Goal: Information Seeking & Learning: Check status

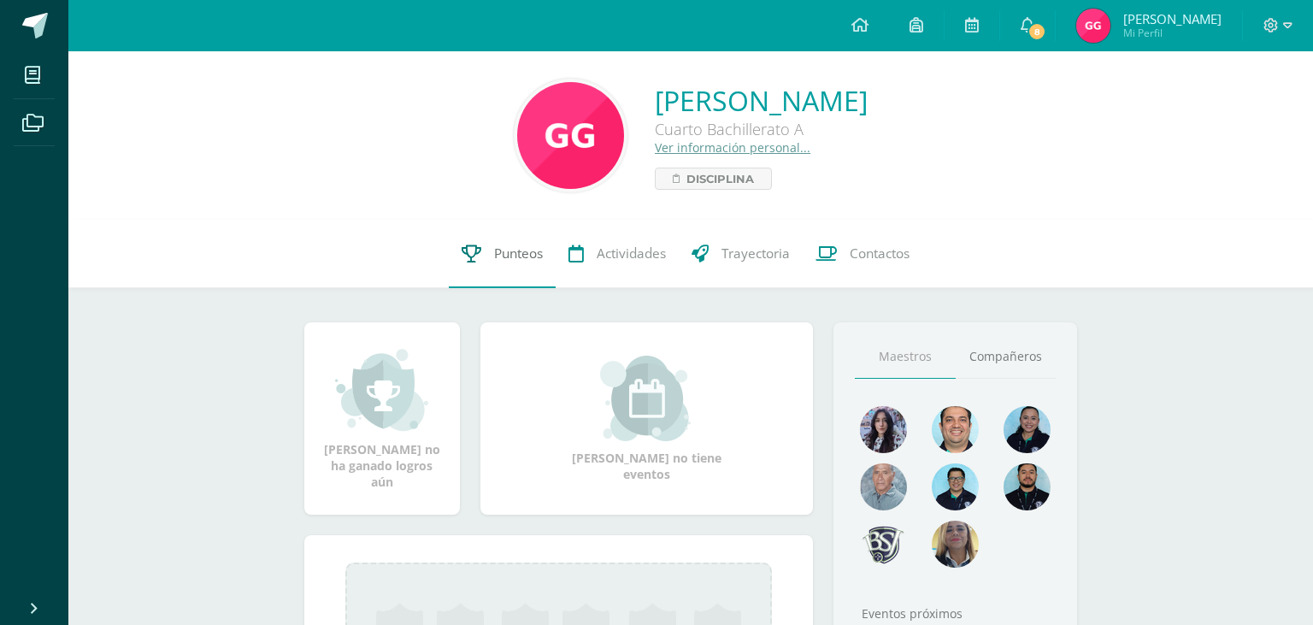
click at [494, 253] on span "Punteos" at bounding box center [518, 254] width 49 height 18
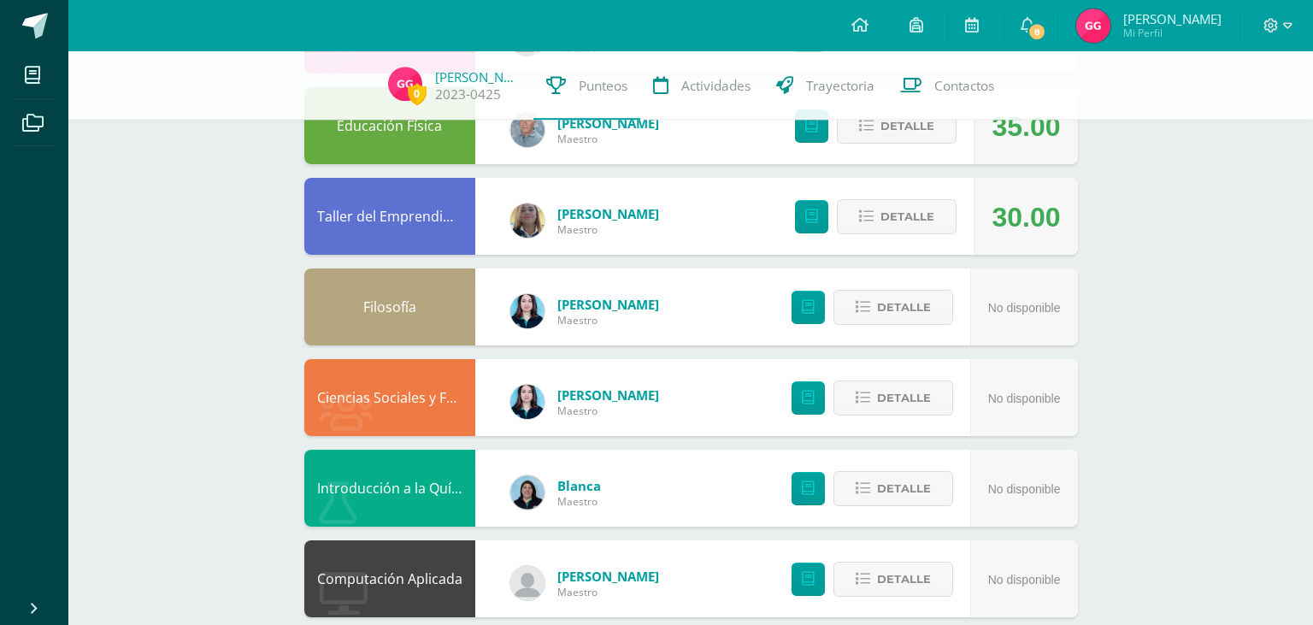
scroll to position [998, 0]
click at [1024, 21] on icon at bounding box center [1028, 24] width 14 height 15
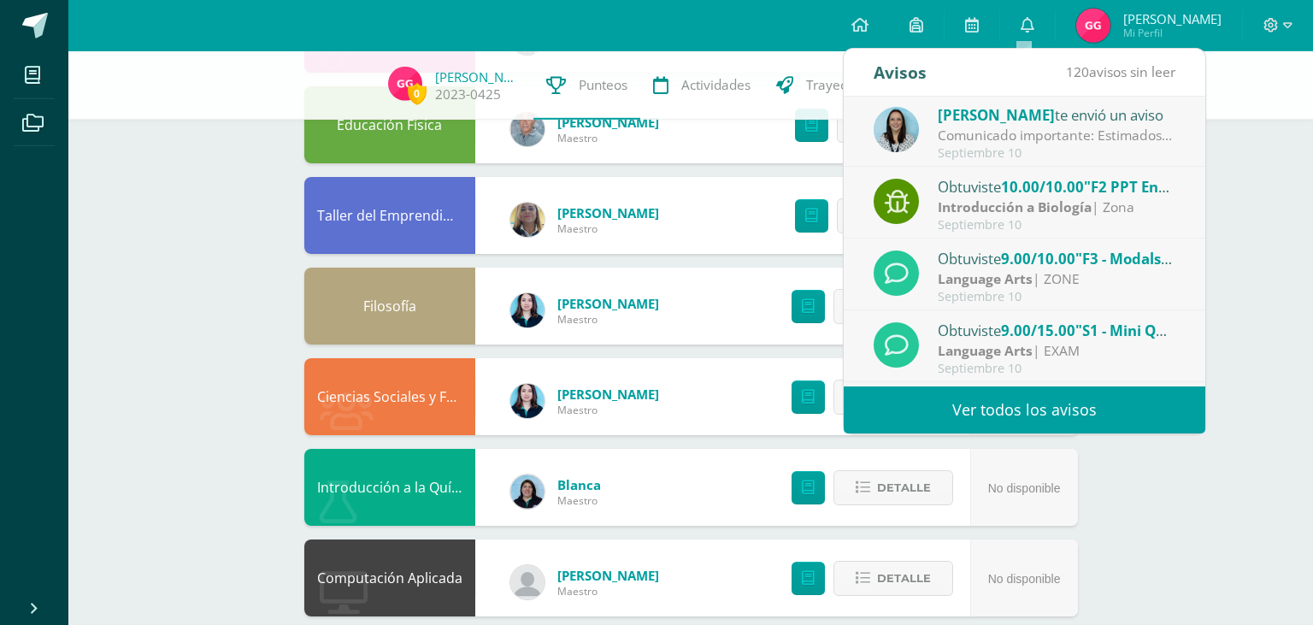
scroll to position [0, 0]
click at [1060, 134] on div "Comunicado importante: Estimados padres de familia, Les compartimos información…" at bounding box center [1057, 137] width 238 height 20
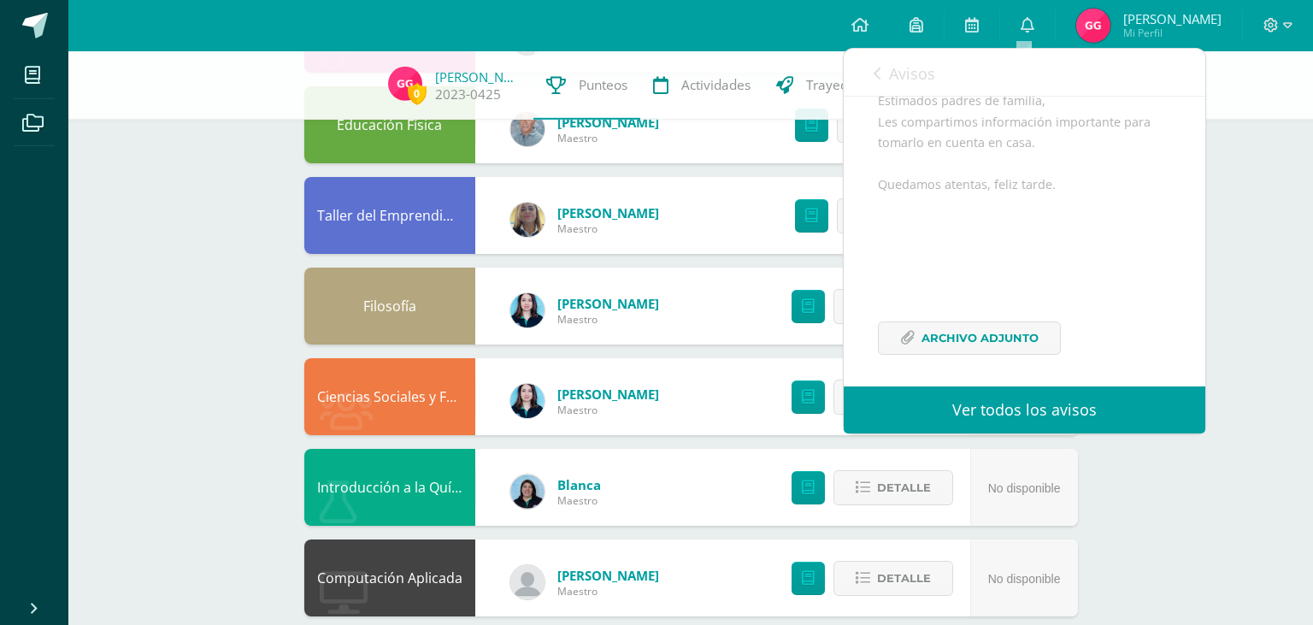
scroll to position [166, 0]
click at [961, 329] on span "Archivo Adjunto" at bounding box center [980, 332] width 117 height 32
click at [872, 85] on div "Avisos 119 avisos sin leer Avisos" at bounding box center [1025, 73] width 362 height 48
click at [877, 74] on icon at bounding box center [877, 74] width 7 height 14
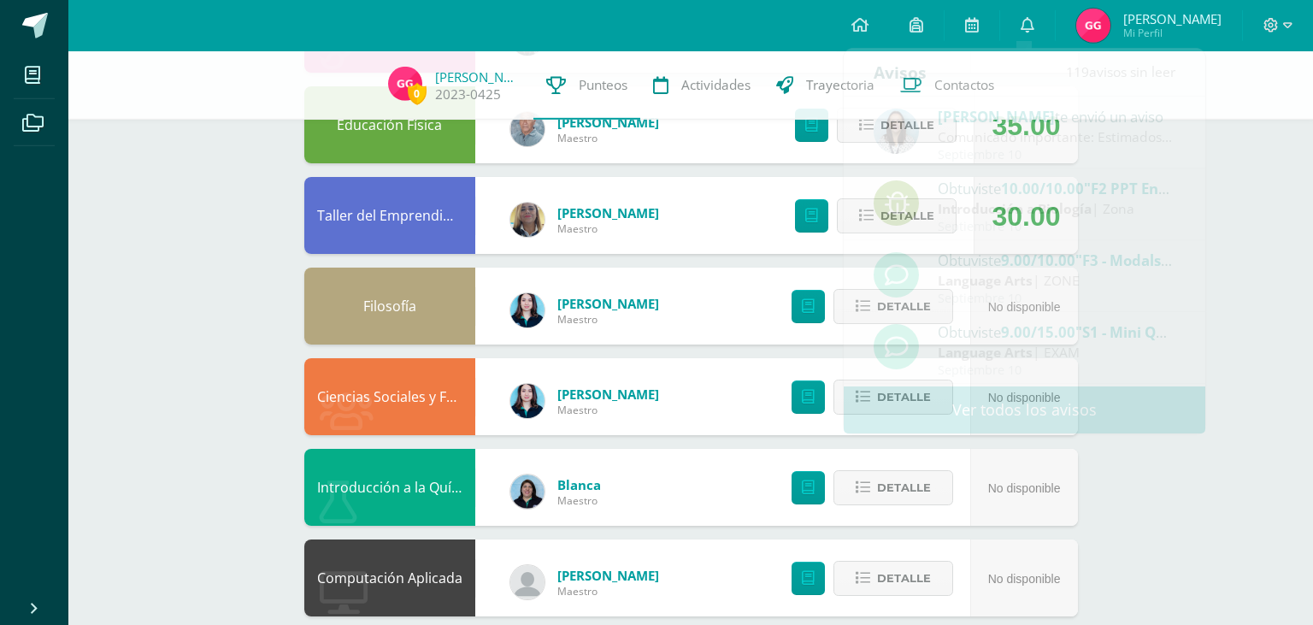
click at [1281, 235] on div "0 Gabriela Galvez 2023-0425 Punteos Actividades Trayectoria Contactos Pendiente…" at bounding box center [690, 34] width 1245 height 1960
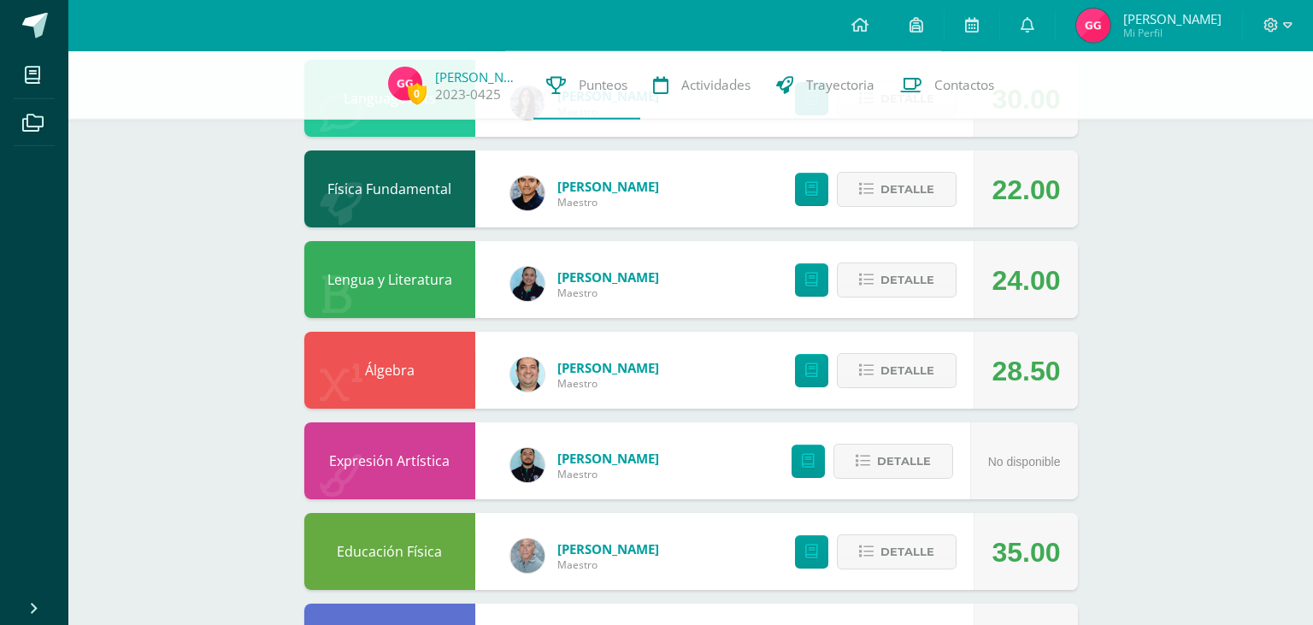
scroll to position [575, 0]
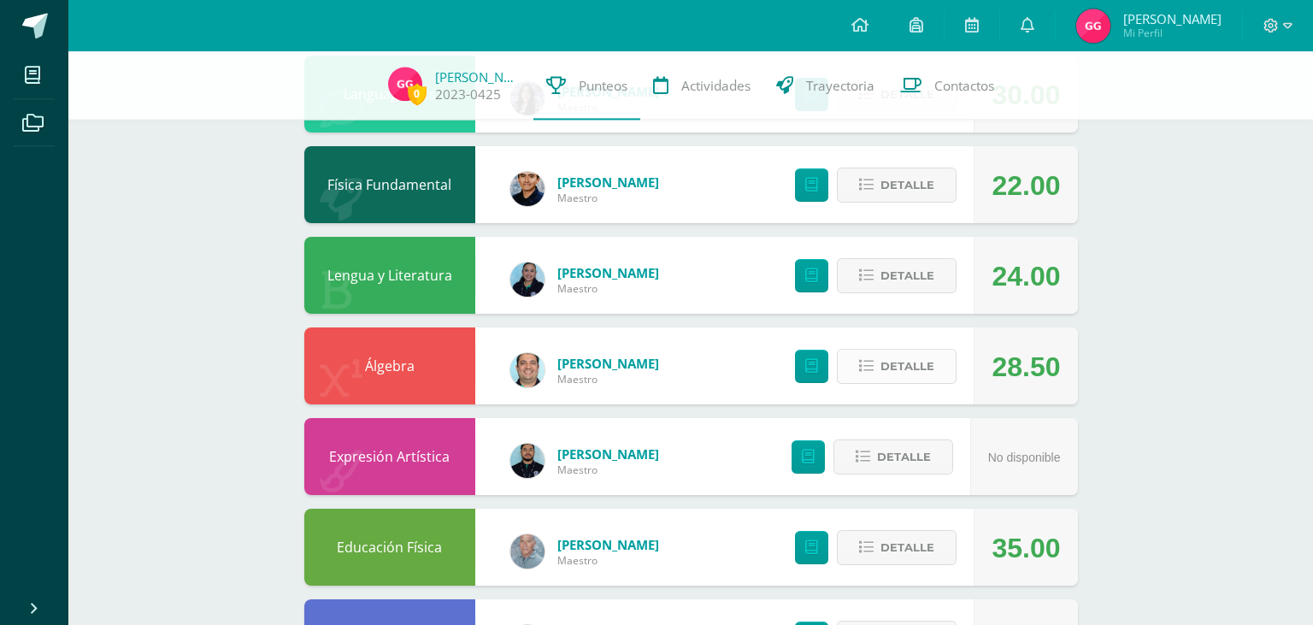
click at [866, 359] on icon at bounding box center [866, 366] width 15 height 15
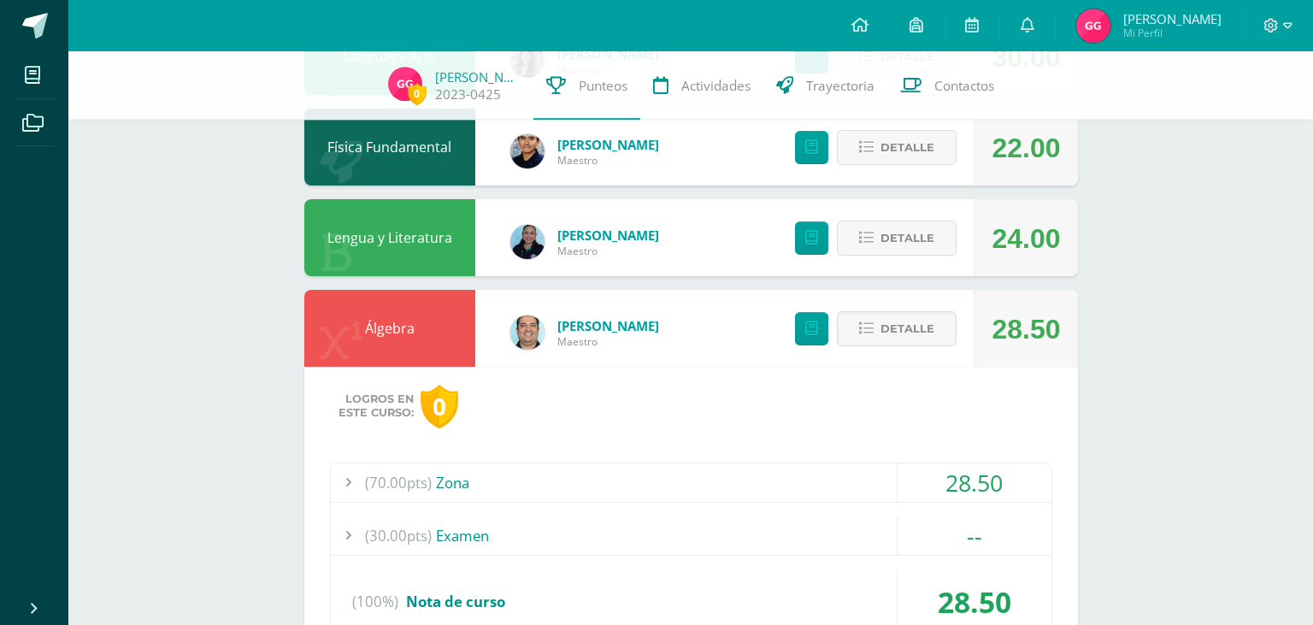
scroll to position [611, 0]
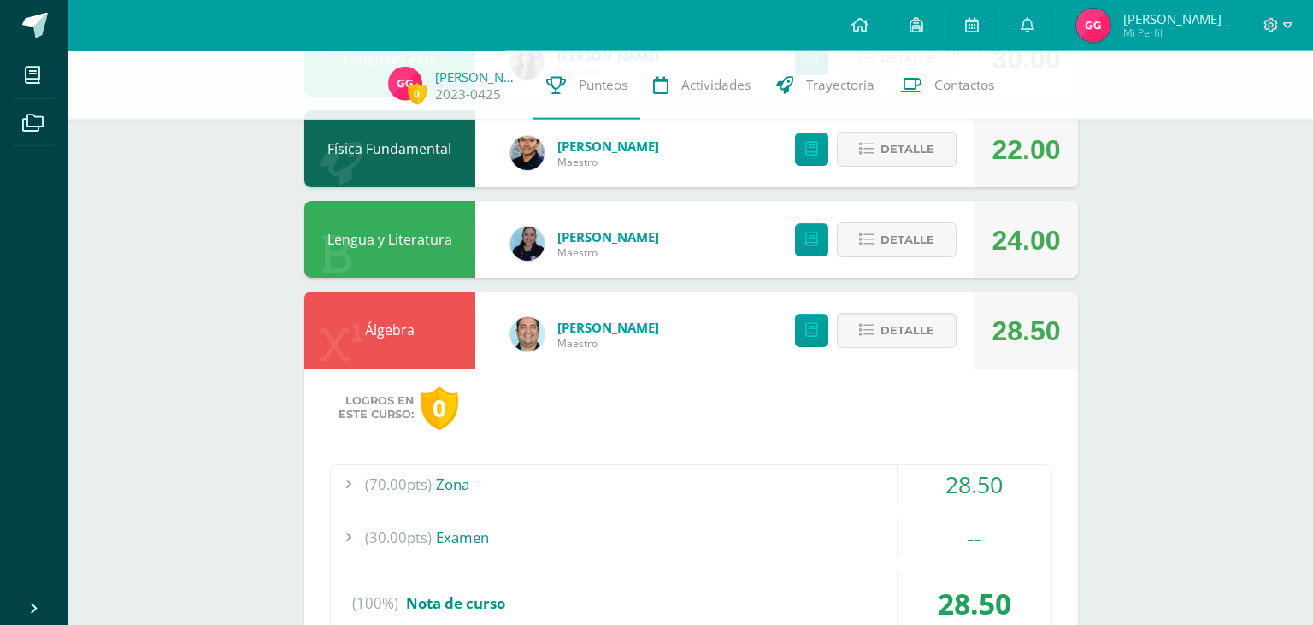
click at [1035, 321] on div "28.50" at bounding box center [1026, 330] width 68 height 77
click at [354, 342] on icon at bounding box center [341, 344] width 43 height 43
click at [853, 313] on button "Detalle" at bounding box center [897, 330] width 120 height 35
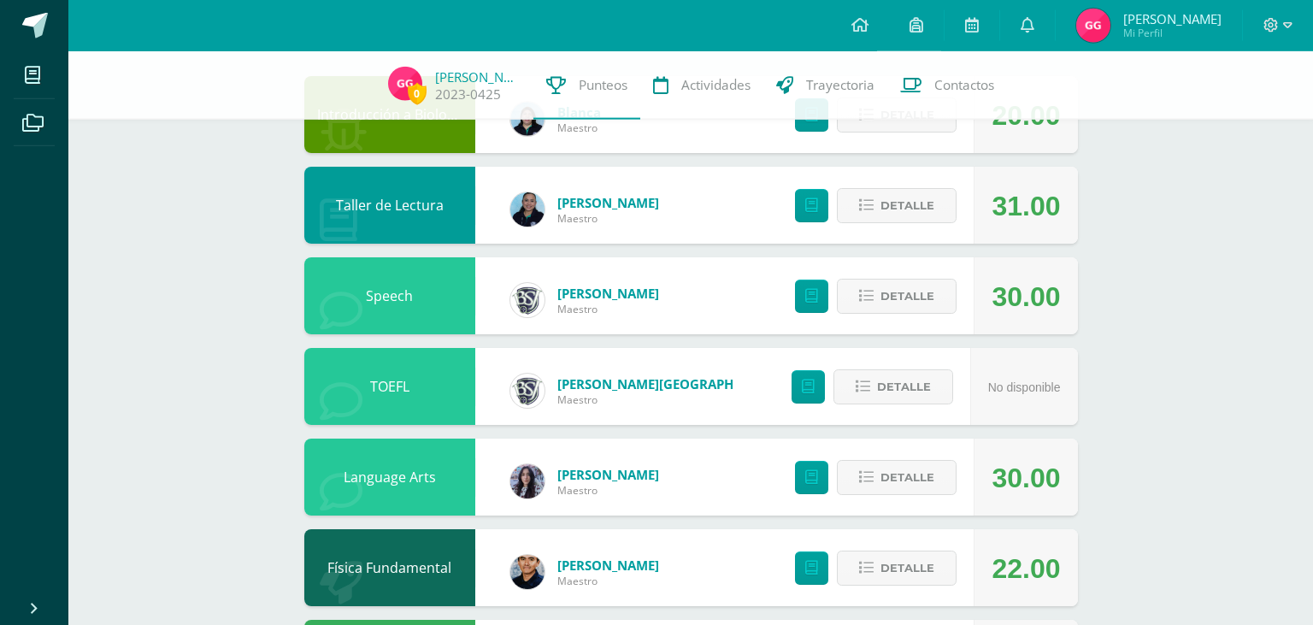
scroll to position [192, 0]
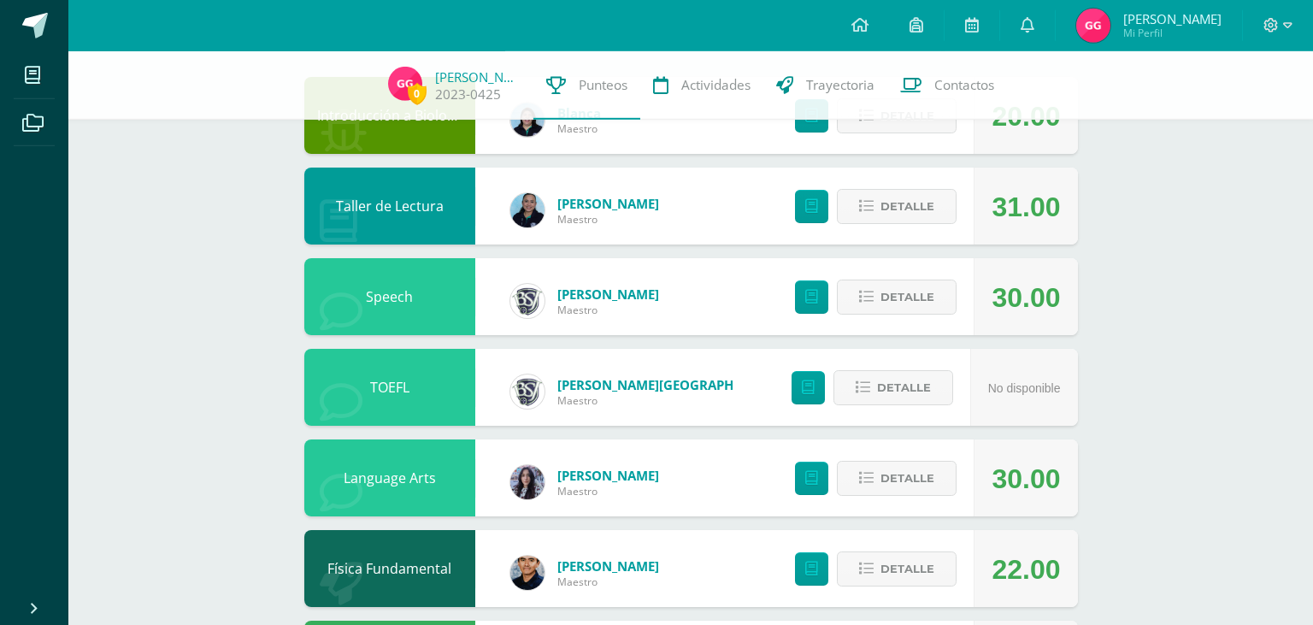
click at [45, 33] on span at bounding box center [35, 26] width 26 height 26
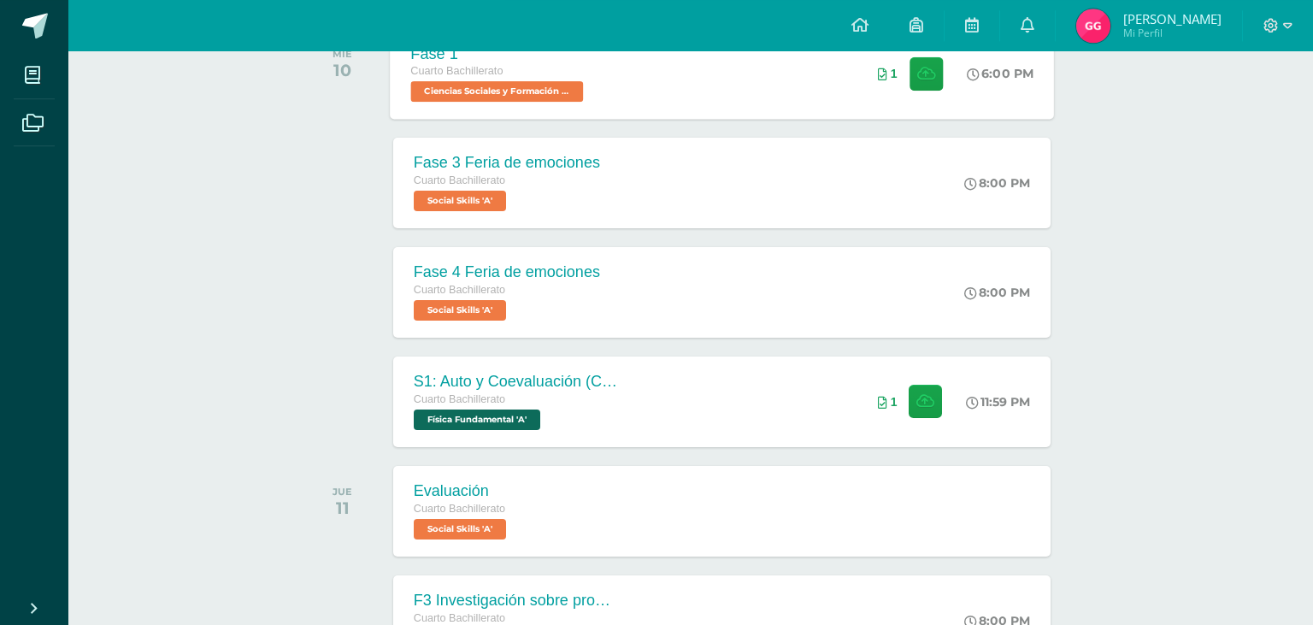
scroll to position [313, 0]
